Goal: Transaction & Acquisition: Purchase product/service

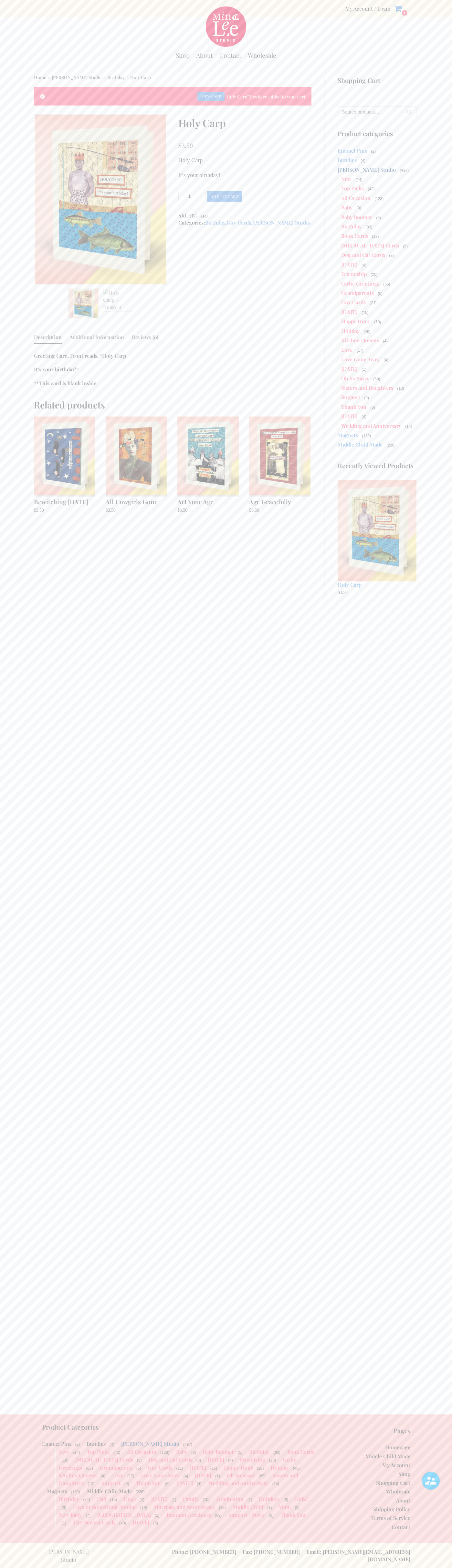
click at [211, 96] on link "View cart" at bounding box center [211, 96] width 27 height 9
